Goal: Task Accomplishment & Management: Use online tool/utility

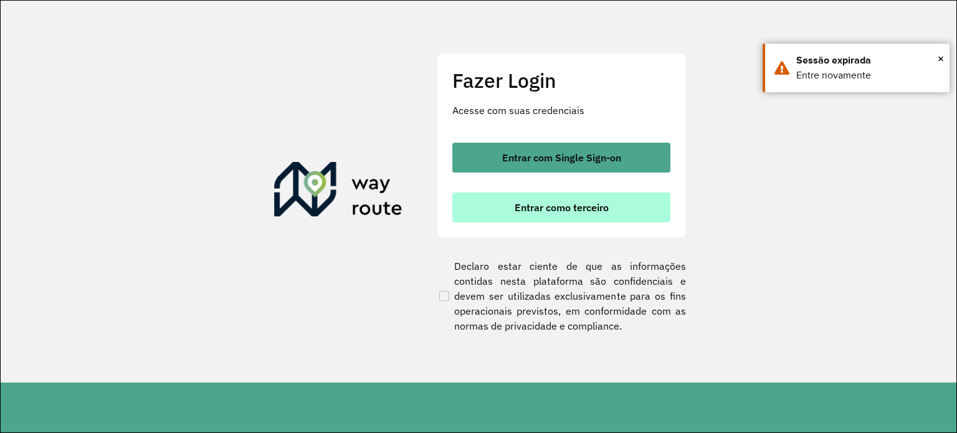
click at [507, 218] on button "Entrar como terceiro" at bounding box center [561, 208] width 218 height 30
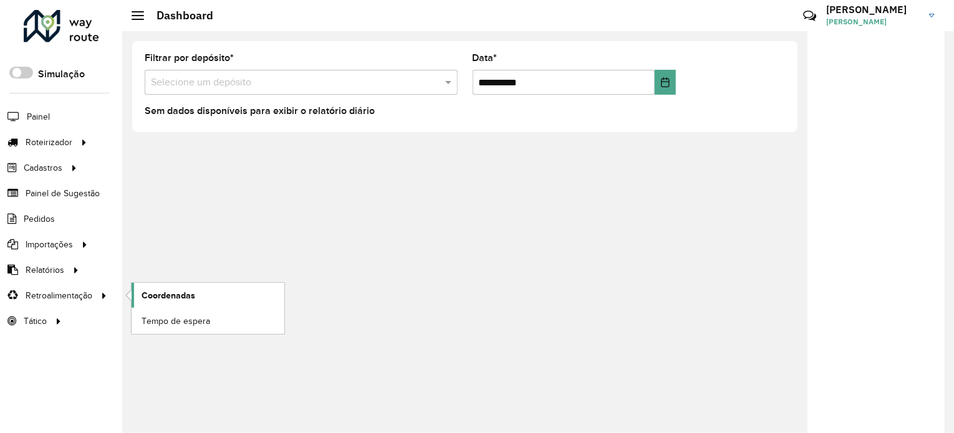
click at [163, 295] on span "Coordenadas" at bounding box center [168, 295] width 54 height 13
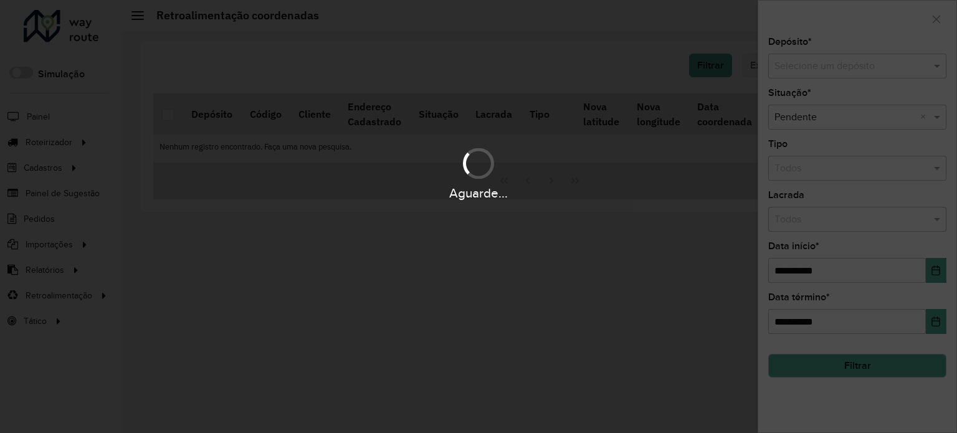
click at [810, 67] on input "text" at bounding box center [845, 66] width 141 height 15
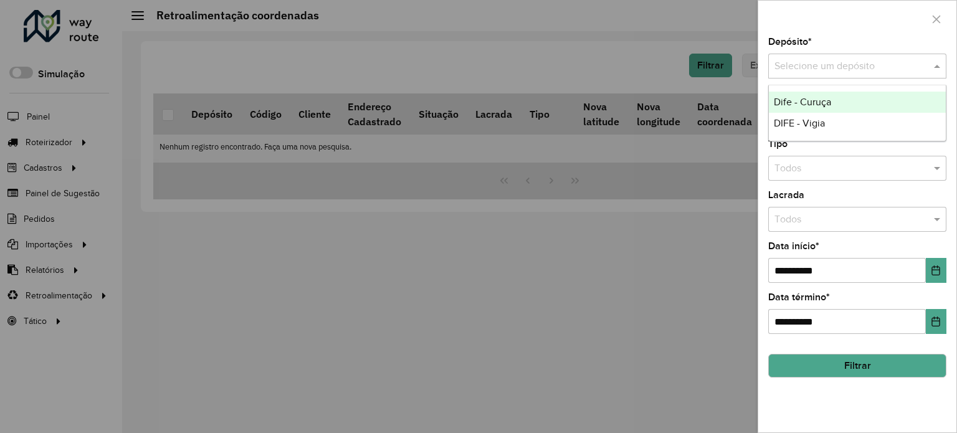
click at [831, 92] on div "Dife - Curuça" at bounding box center [857, 102] width 177 height 21
click at [863, 354] on button "Filtrar" at bounding box center [858, 366] width 178 height 24
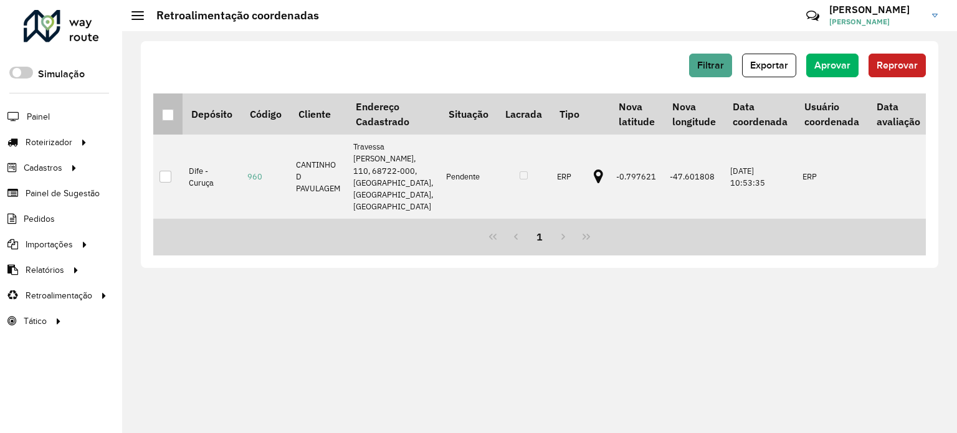
click at [166, 117] on div at bounding box center [168, 115] width 12 height 12
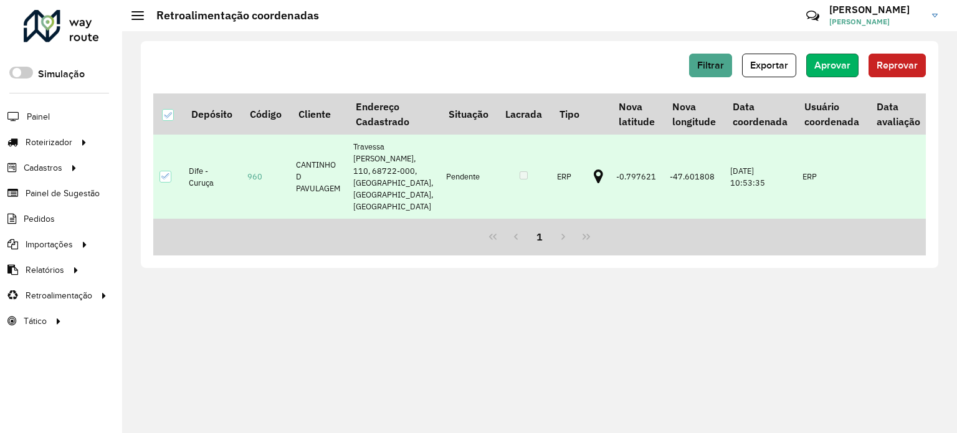
click at [844, 69] on span "Aprovar" at bounding box center [833, 65] width 36 height 11
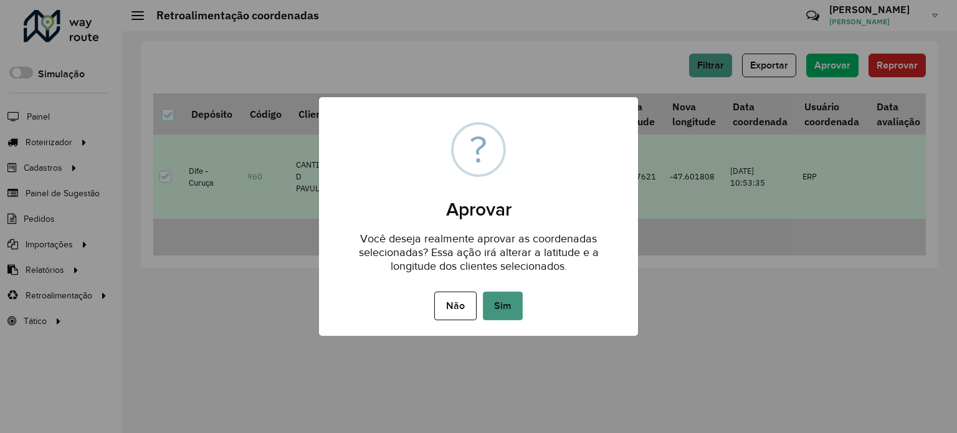
click at [519, 299] on button "Sim" at bounding box center [503, 306] width 40 height 29
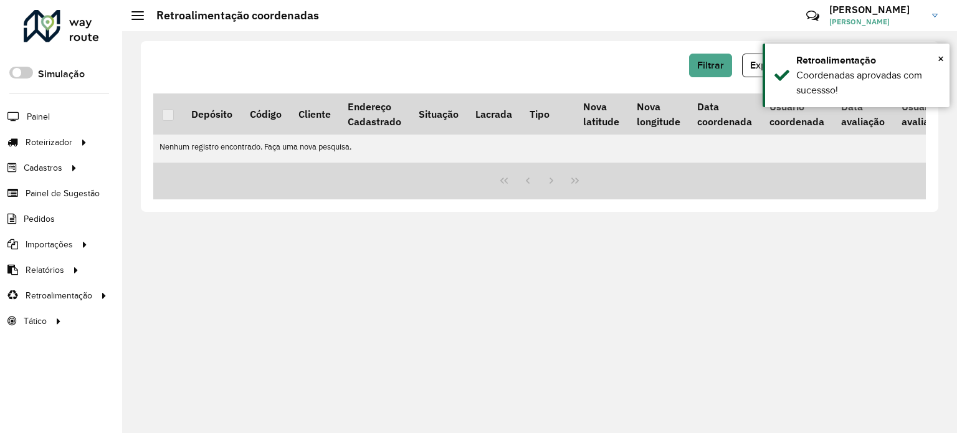
click at [671, 304] on div "Filtrar Exportar Aprovar Reprovar Depósito Código Cliente Endereço Cadastrado S…" at bounding box center [539, 232] width 835 height 402
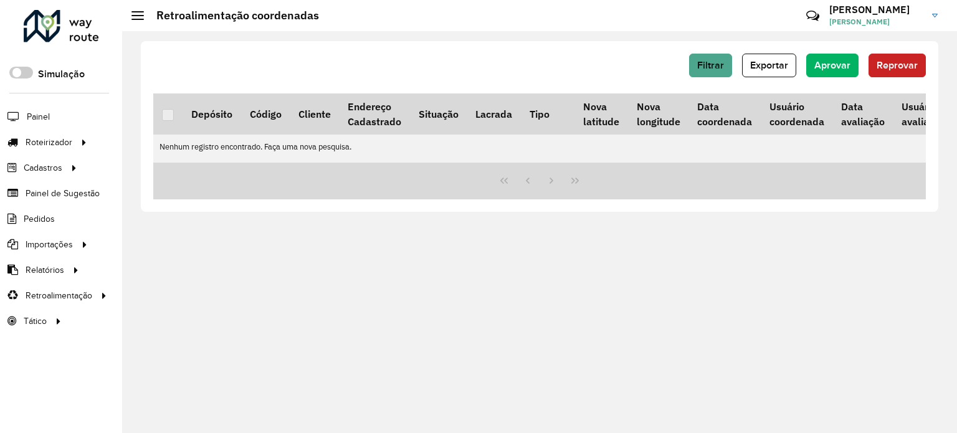
click at [529, 47] on div "Filtrar Exportar Aprovar Reprovar Depósito Código Cliente Endereço Cadastrado S…" at bounding box center [540, 126] width 798 height 171
